Goal: Information Seeking & Learning: Learn about a topic

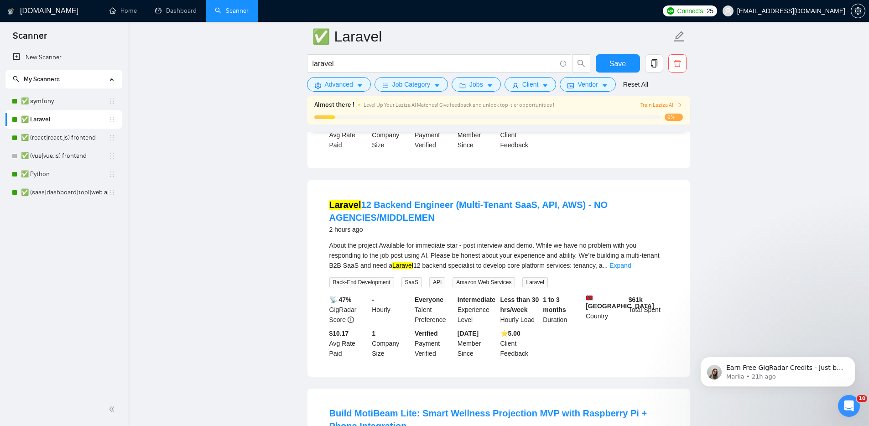
scroll to position [304, 0]
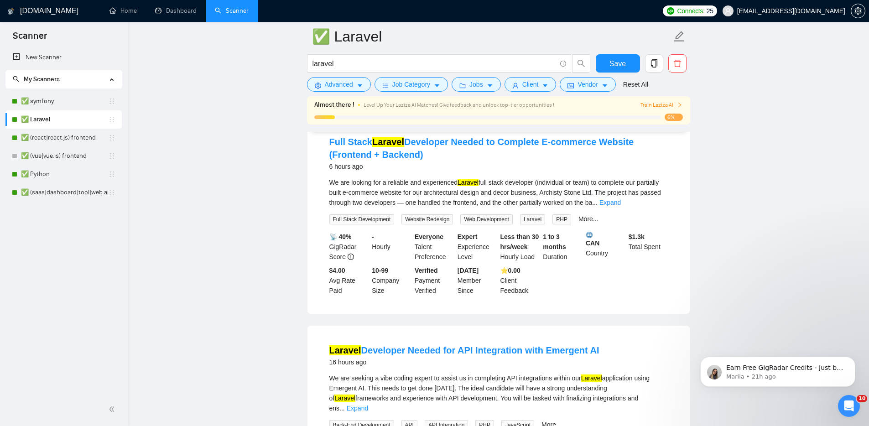
scroll to position [722, 0]
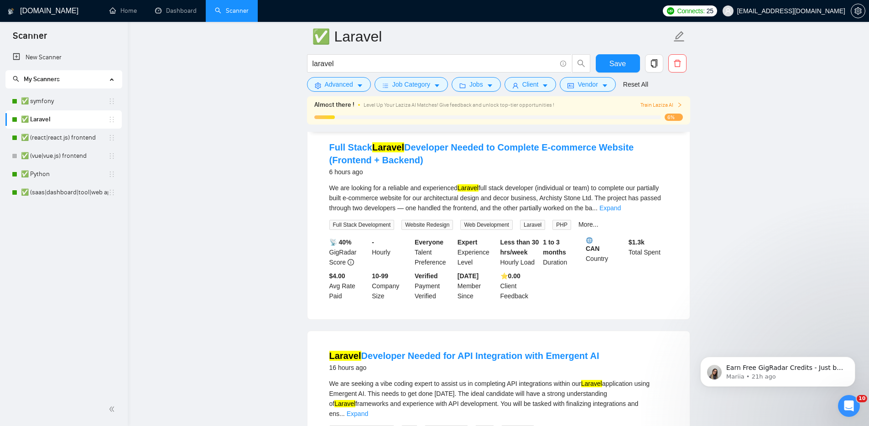
click at [752, 175] on main "✅ Laravel laravel Save Advanced Job Category Jobs Client Vendor Reset All Almos…" at bounding box center [498, 425] width 712 height 2221
click at [721, 47] on main "✅ Laravel laravel Save Advanced Job Category Jobs Client Vendor Reset All Almos…" at bounding box center [498, 425] width 712 height 2221
